Goal: Task Accomplishment & Management: Complete application form

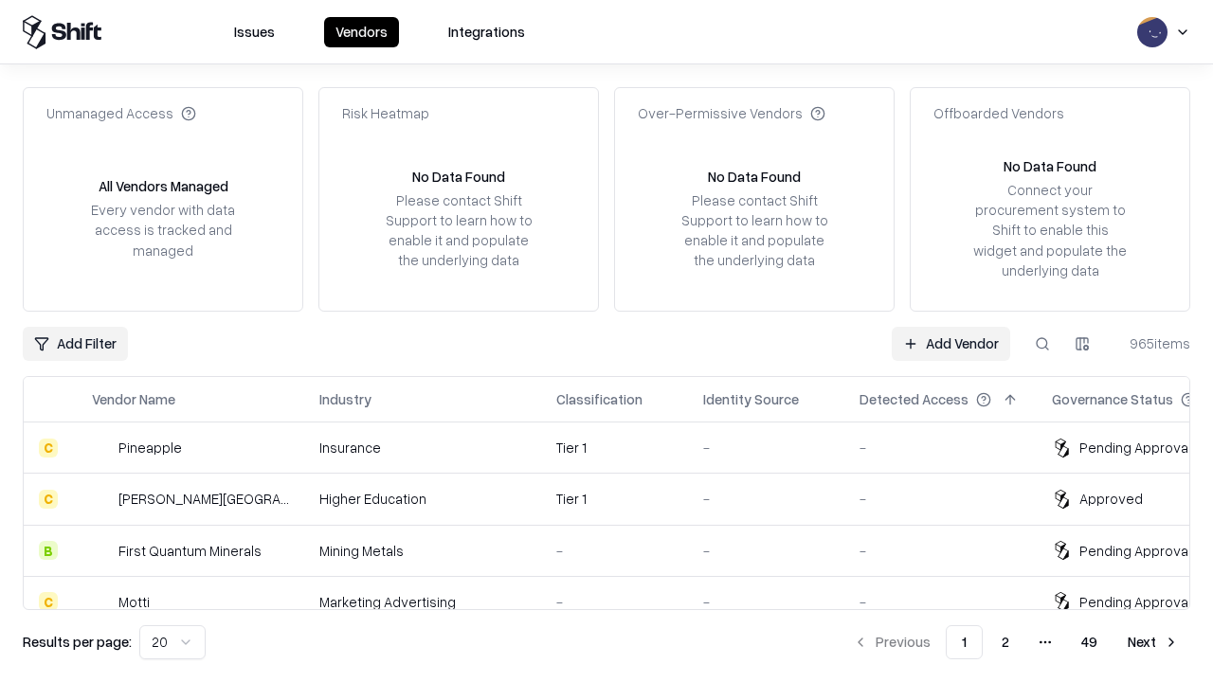
click at [951, 343] on link "Add Vendor" at bounding box center [951, 344] width 118 height 34
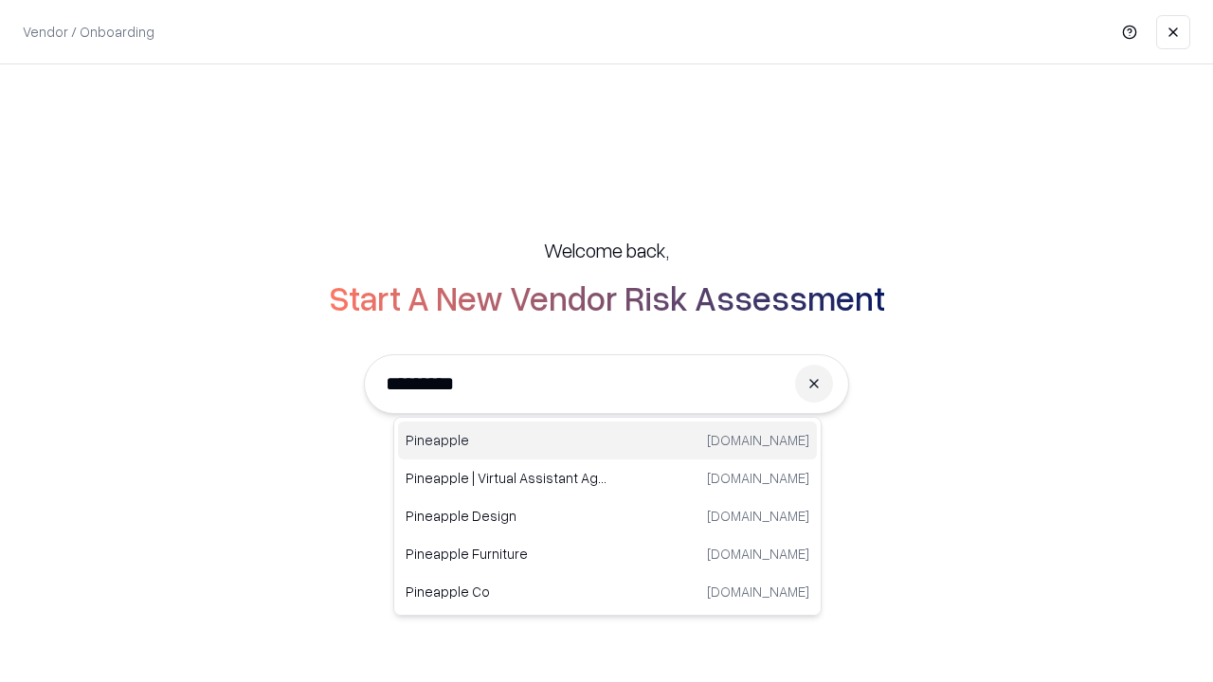
click at [607, 441] on div "Pineapple [DOMAIN_NAME]" at bounding box center [607, 441] width 419 height 38
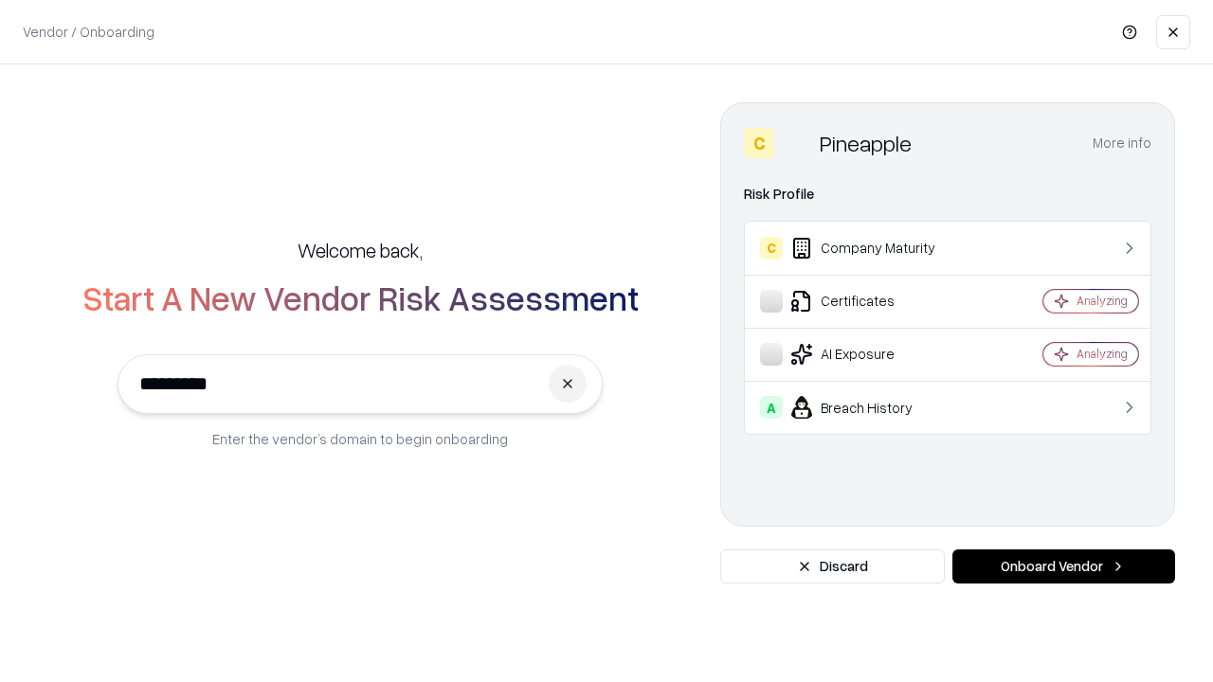
type input "*********"
click at [1063, 567] on button "Onboard Vendor" at bounding box center [1063, 567] width 223 height 34
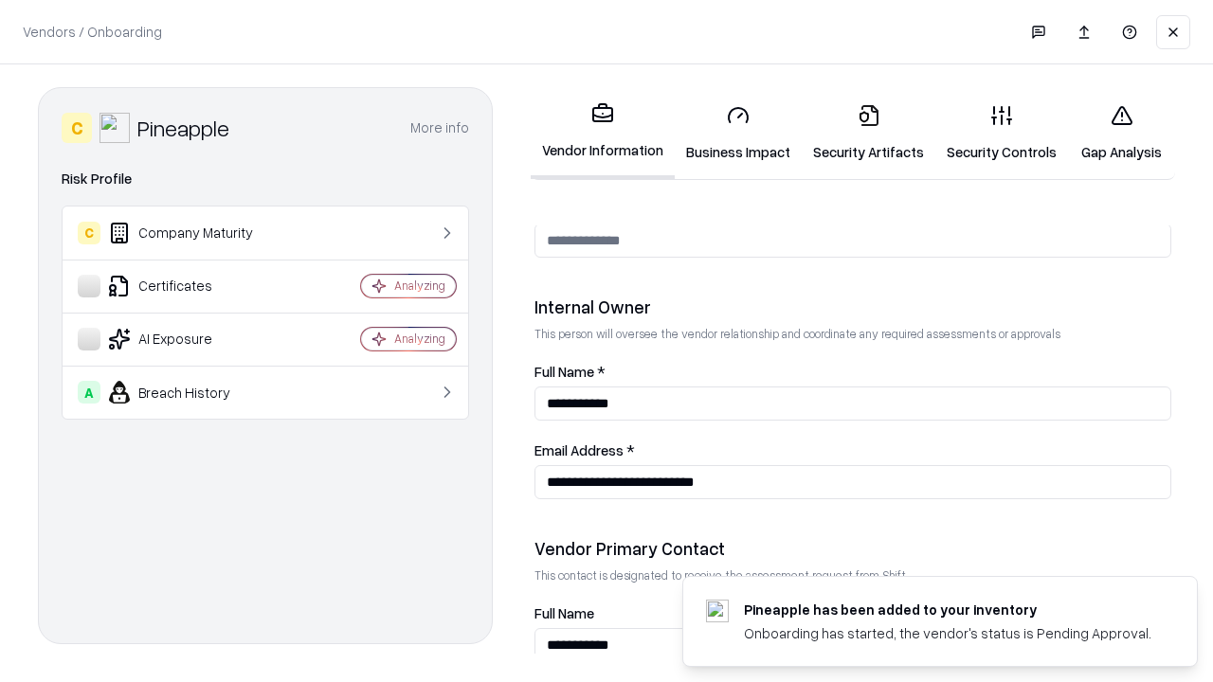
scroll to position [982, 0]
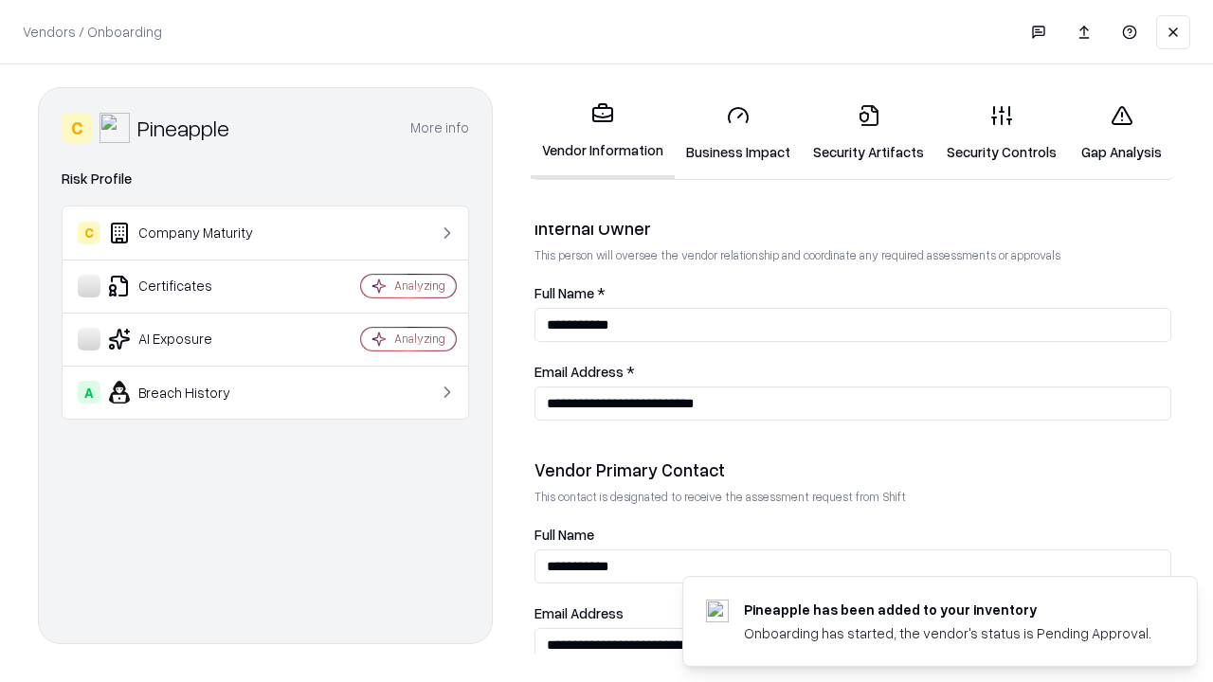
click at [738, 133] on link "Business Impact" at bounding box center [738, 133] width 127 height 88
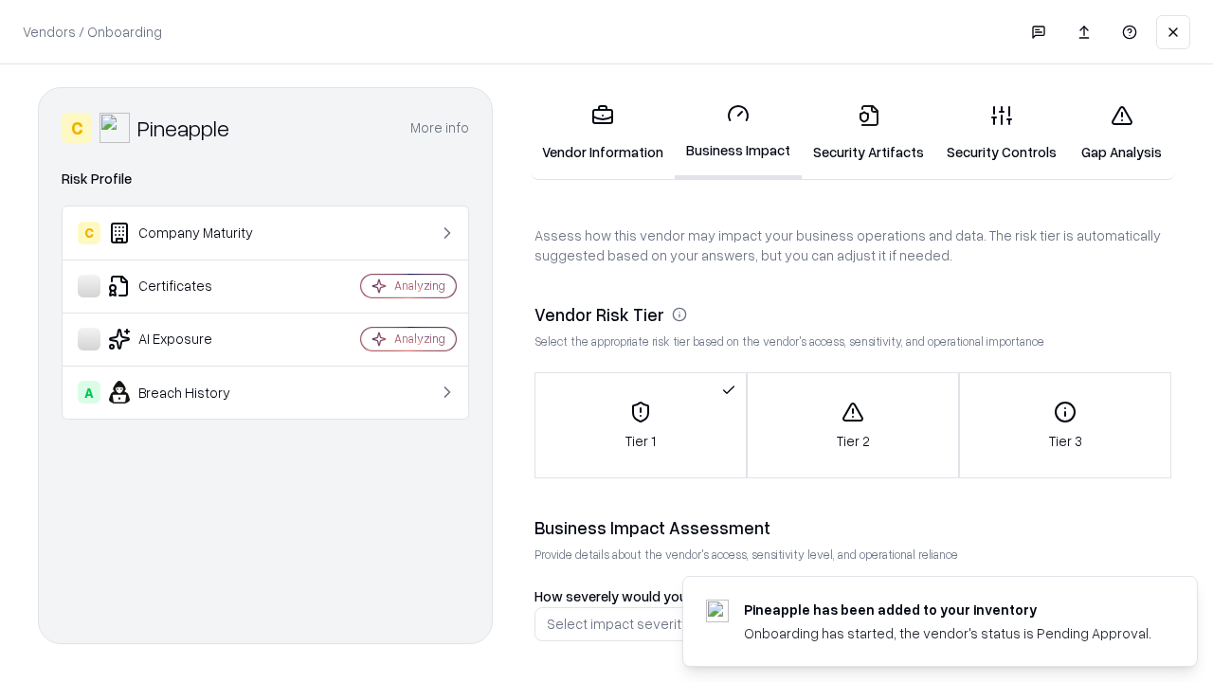
click at [1121, 133] on link "Gap Analysis" at bounding box center [1121, 133] width 107 height 88
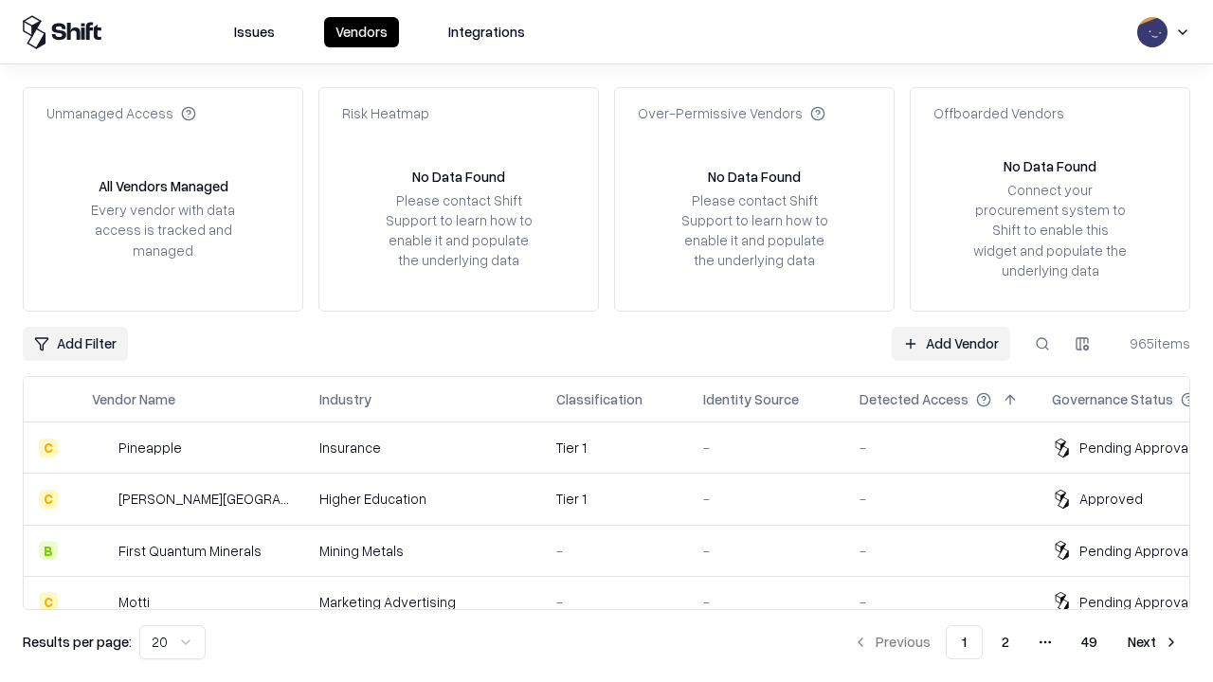
click at [951, 343] on link "Add Vendor" at bounding box center [951, 344] width 118 height 34
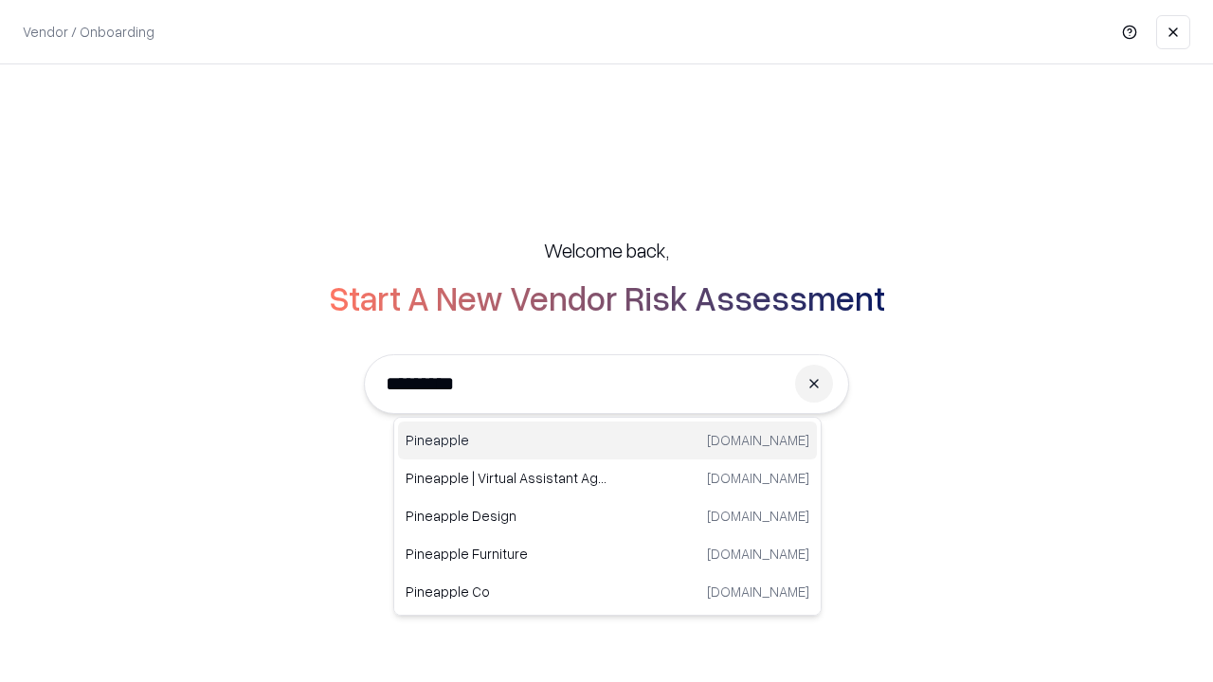
click at [607, 441] on div "Pineapple [DOMAIN_NAME]" at bounding box center [607, 441] width 419 height 38
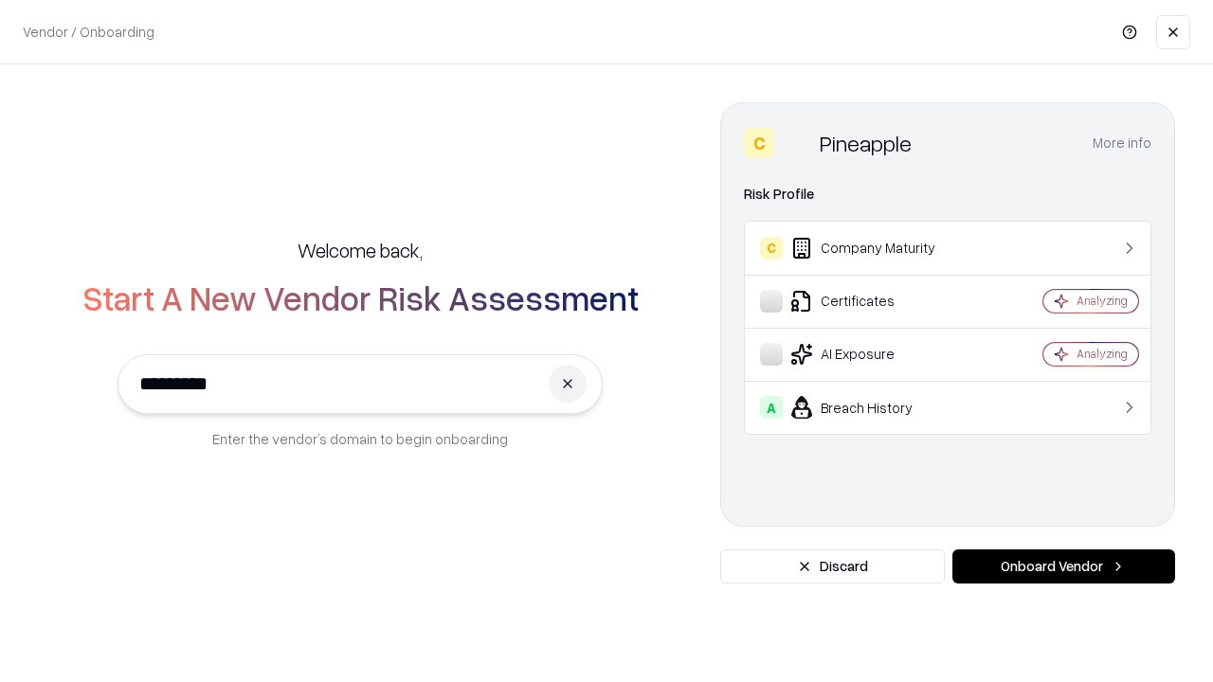
type input "*********"
click at [1063, 567] on button "Onboard Vendor" at bounding box center [1063, 567] width 223 height 34
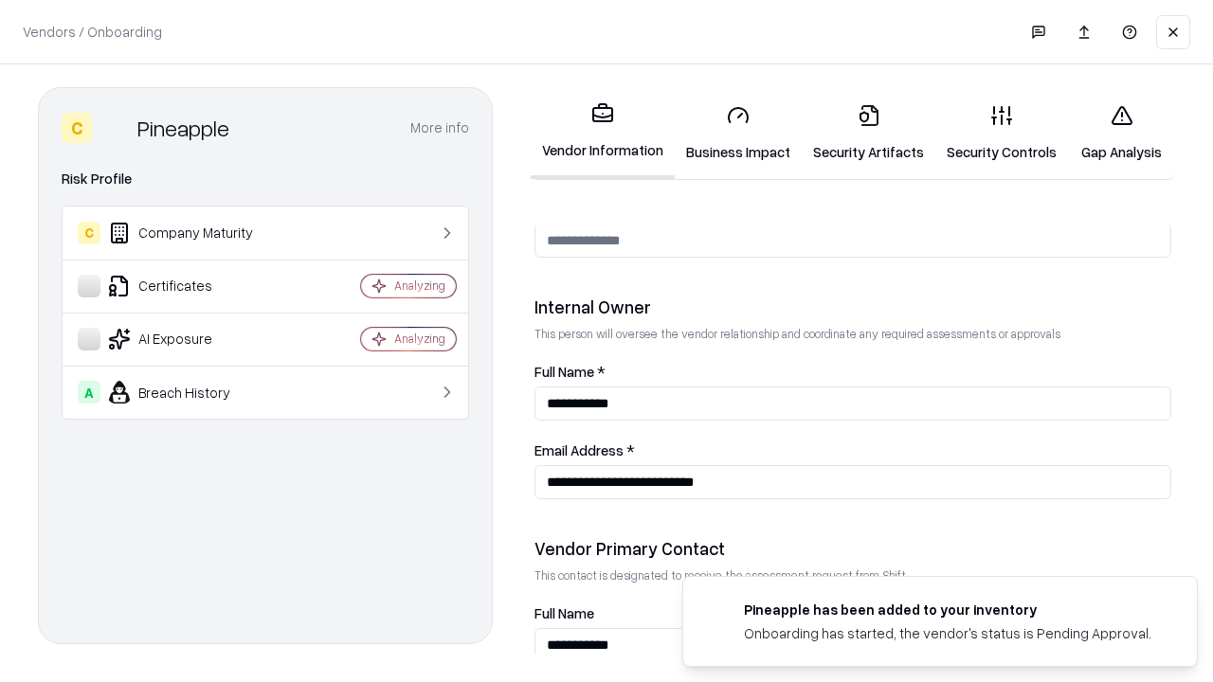
scroll to position [982, 0]
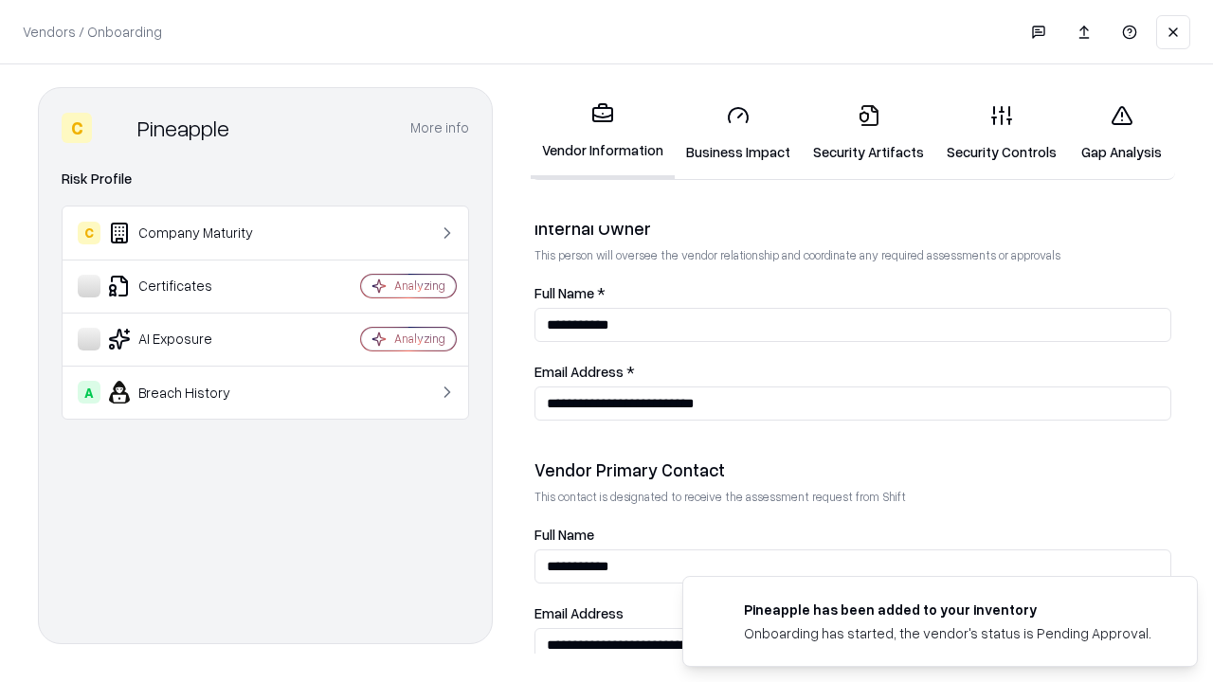
click at [1121, 133] on link "Gap Analysis" at bounding box center [1121, 133] width 107 height 88
